Goal: Navigation & Orientation: Find specific page/section

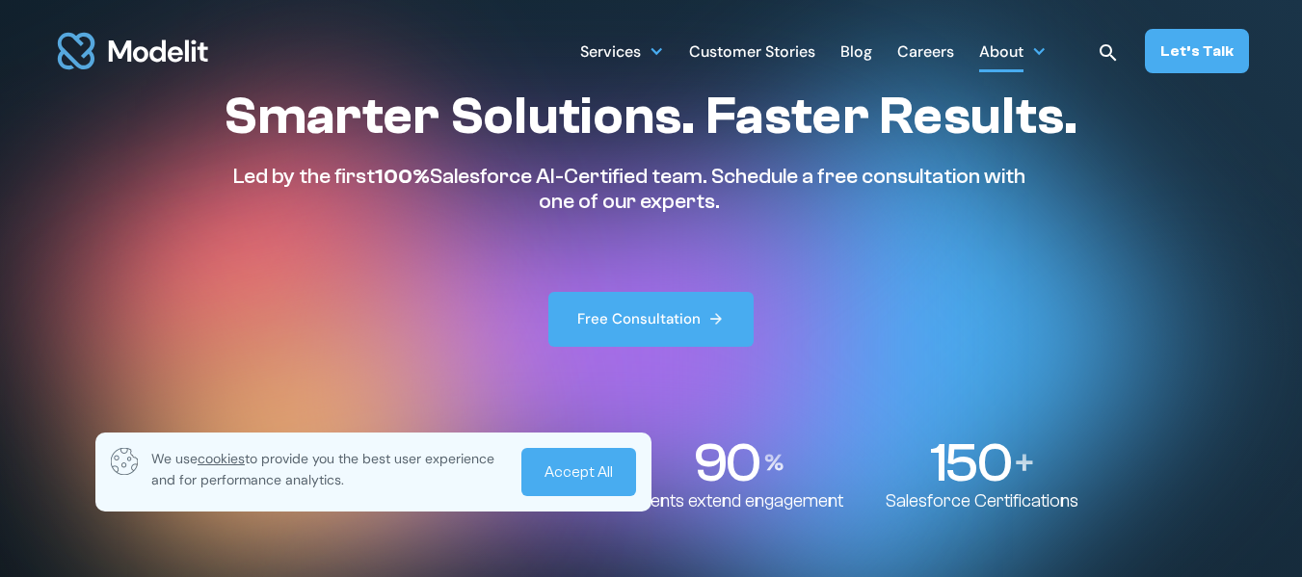
click at [1015, 62] on div "About" at bounding box center [1001, 54] width 44 height 38
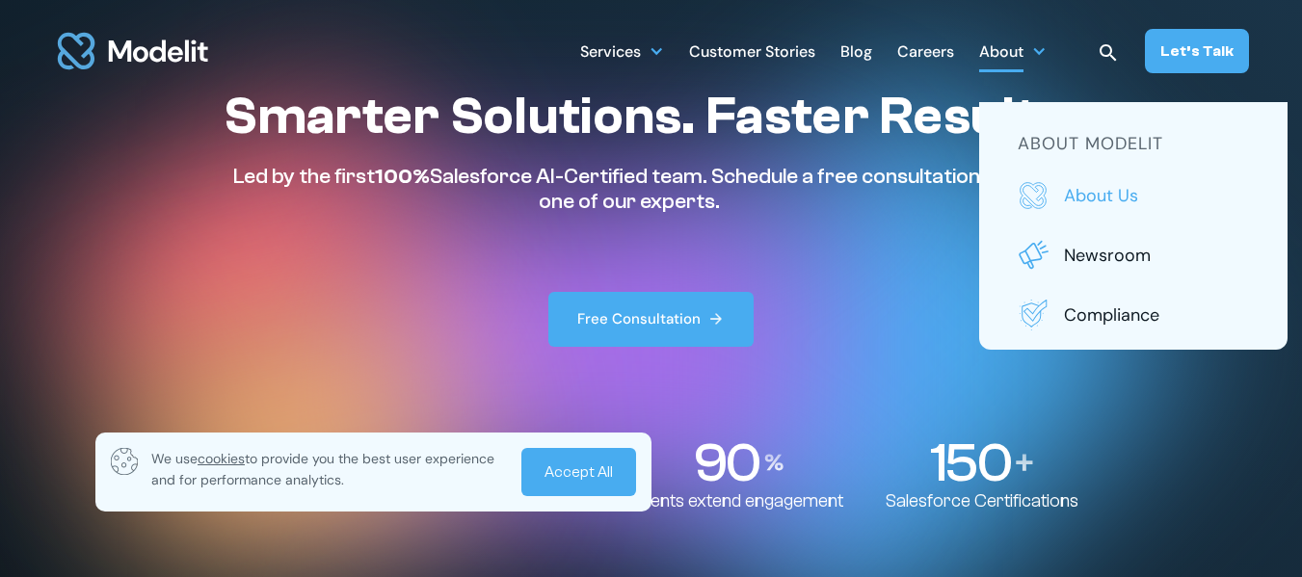
click at [1083, 200] on p "About us" at bounding box center [1156, 195] width 185 height 25
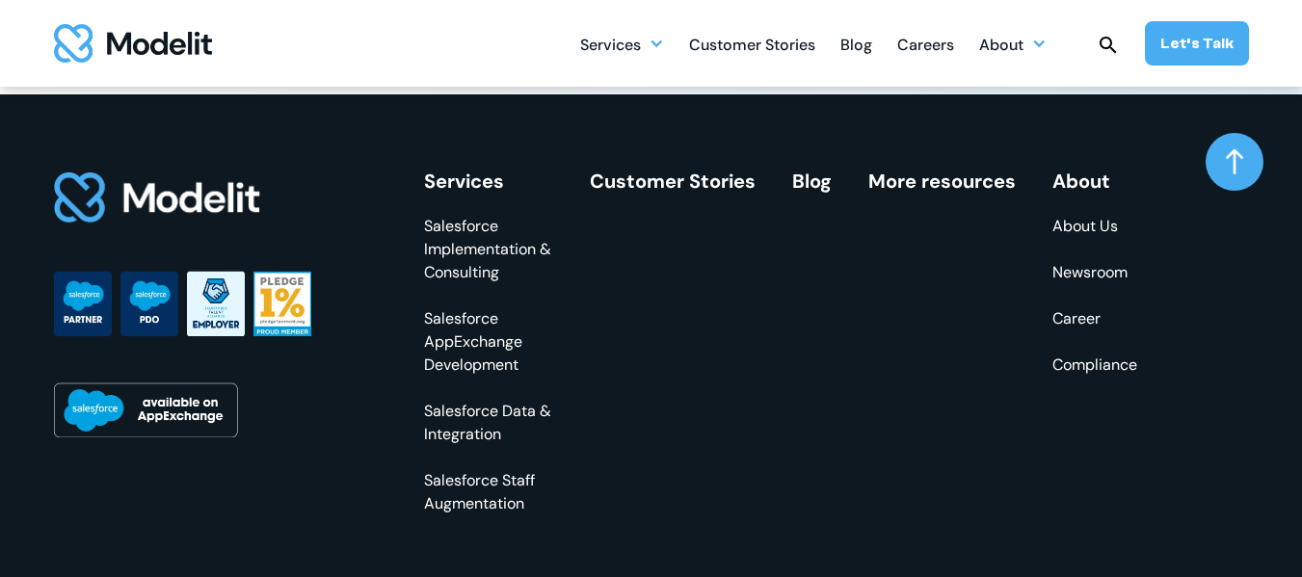
scroll to position [5710, 0]
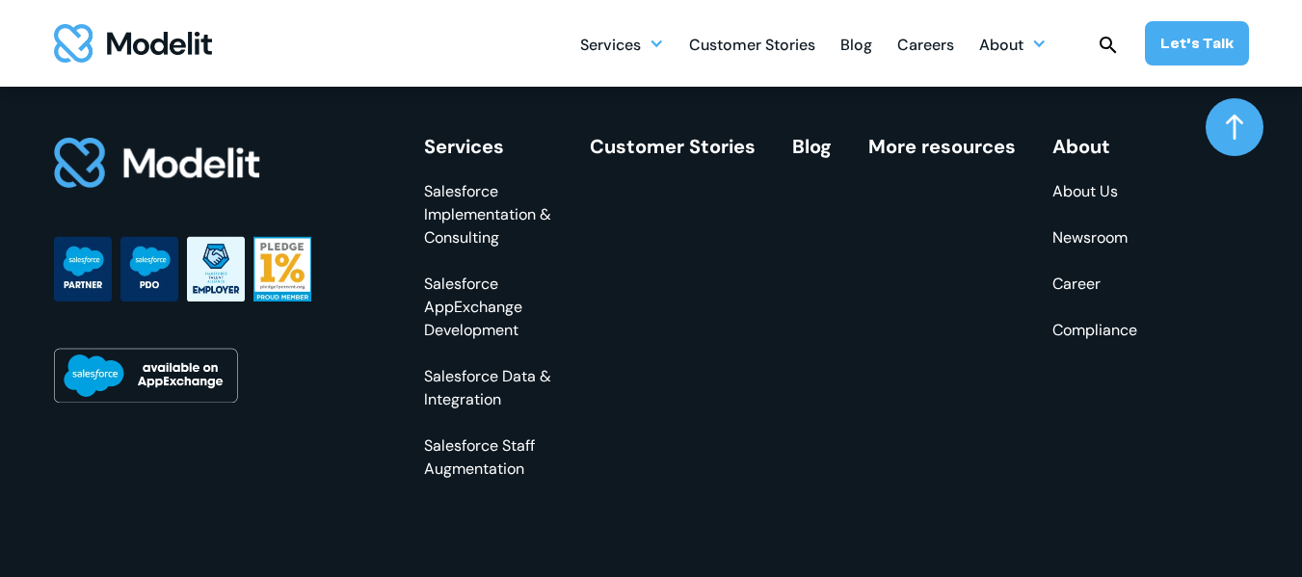
click at [508, 455] on link "Salesforce Staff Augmentation" at bounding box center [488, 458] width 129 height 46
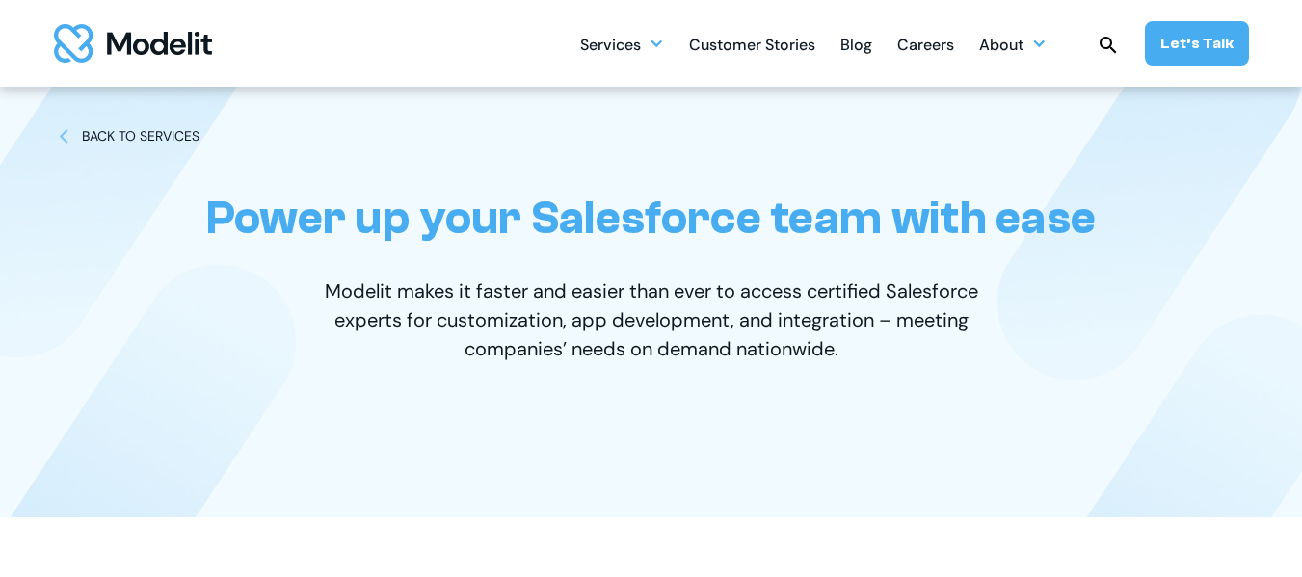
scroll to position [96, 0]
